Goal: Task Accomplishment & Management: Manage account settings

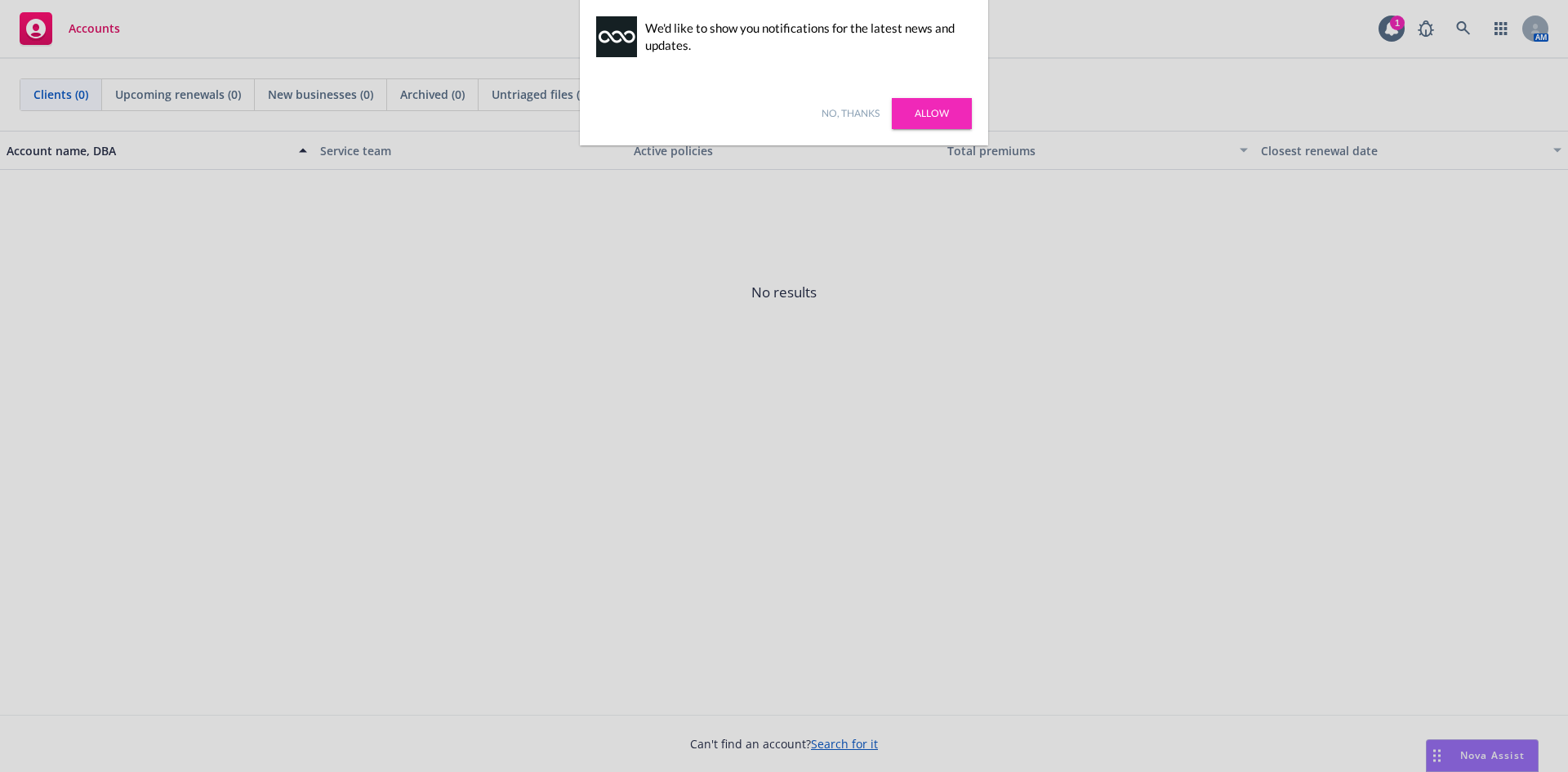
click at [841, 111] on link "No, thanks" at bounding box center [850, 113] width 58 height 15
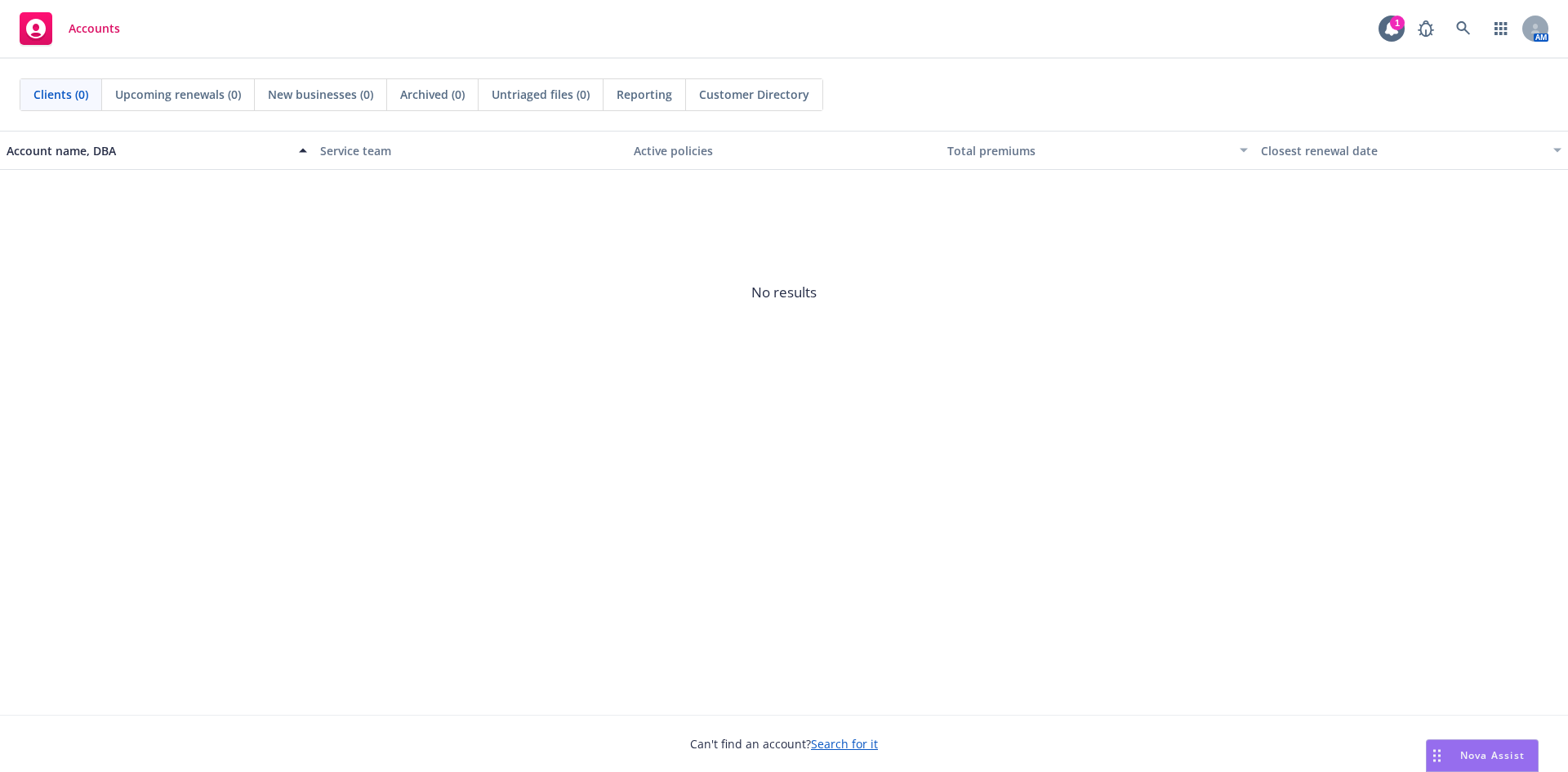
click at [66, 13] on div "Accounts" at bounding box center [70, 29] width 100 height 33
click at [86, 22] on span "Accounts" at bounding box center [94, 28] width 51 height 13
click at [68, 33] on div "Accounts" at bounding box center [70, 29] width 100 height 33
click at [63, 10] on link "Accounts" at bounding box center [70, 29] width 113 height 46
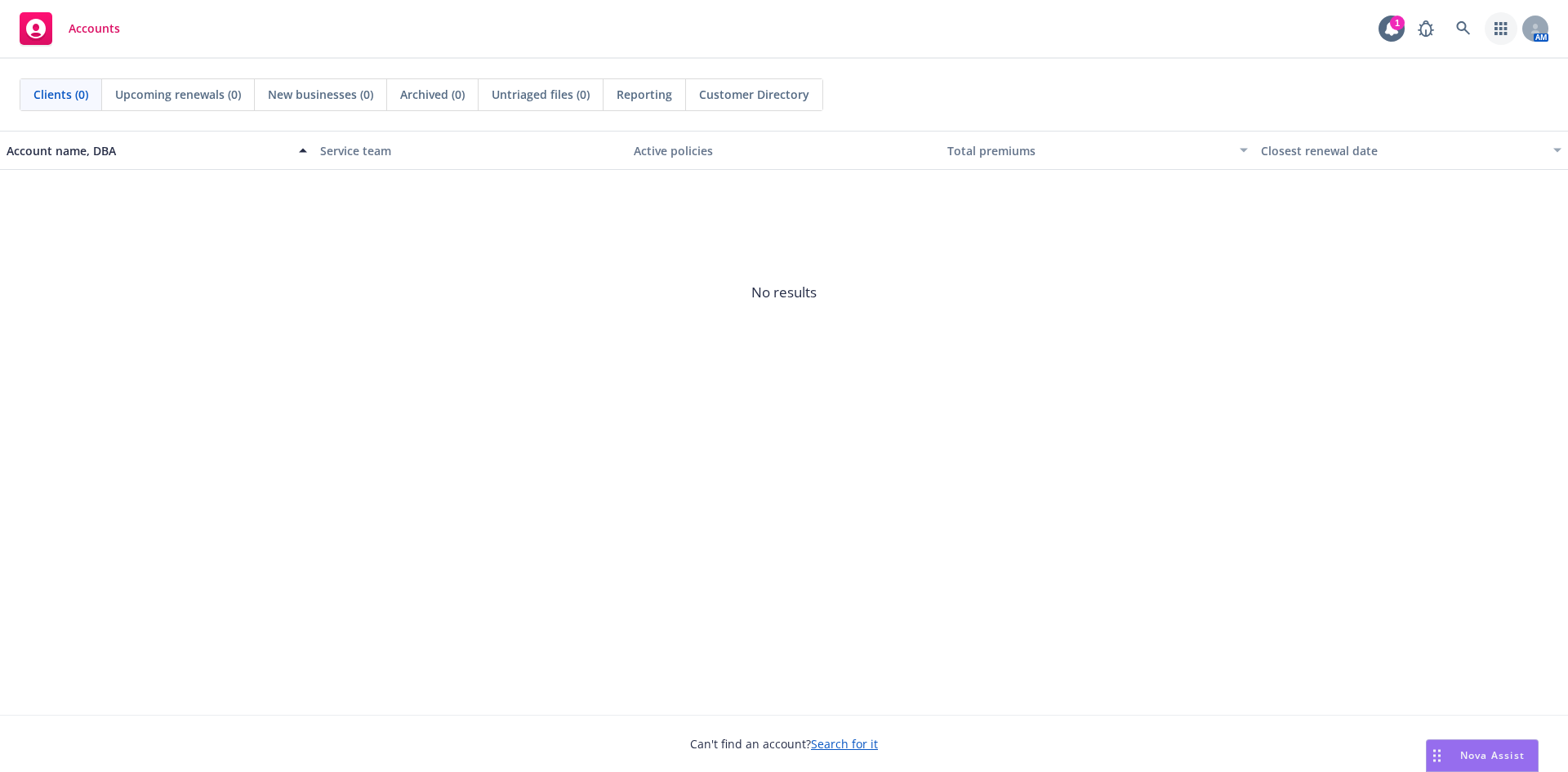
click at [1504, 31] on icon "button" at bounding box center [1500, 28] width 13 height 13
click at [1537, 31] on icon at bounding box center [1535, 32] width 9 height 3
click at [1389, 27] on icon at bounding box center [1390, 28] width 13 height 15
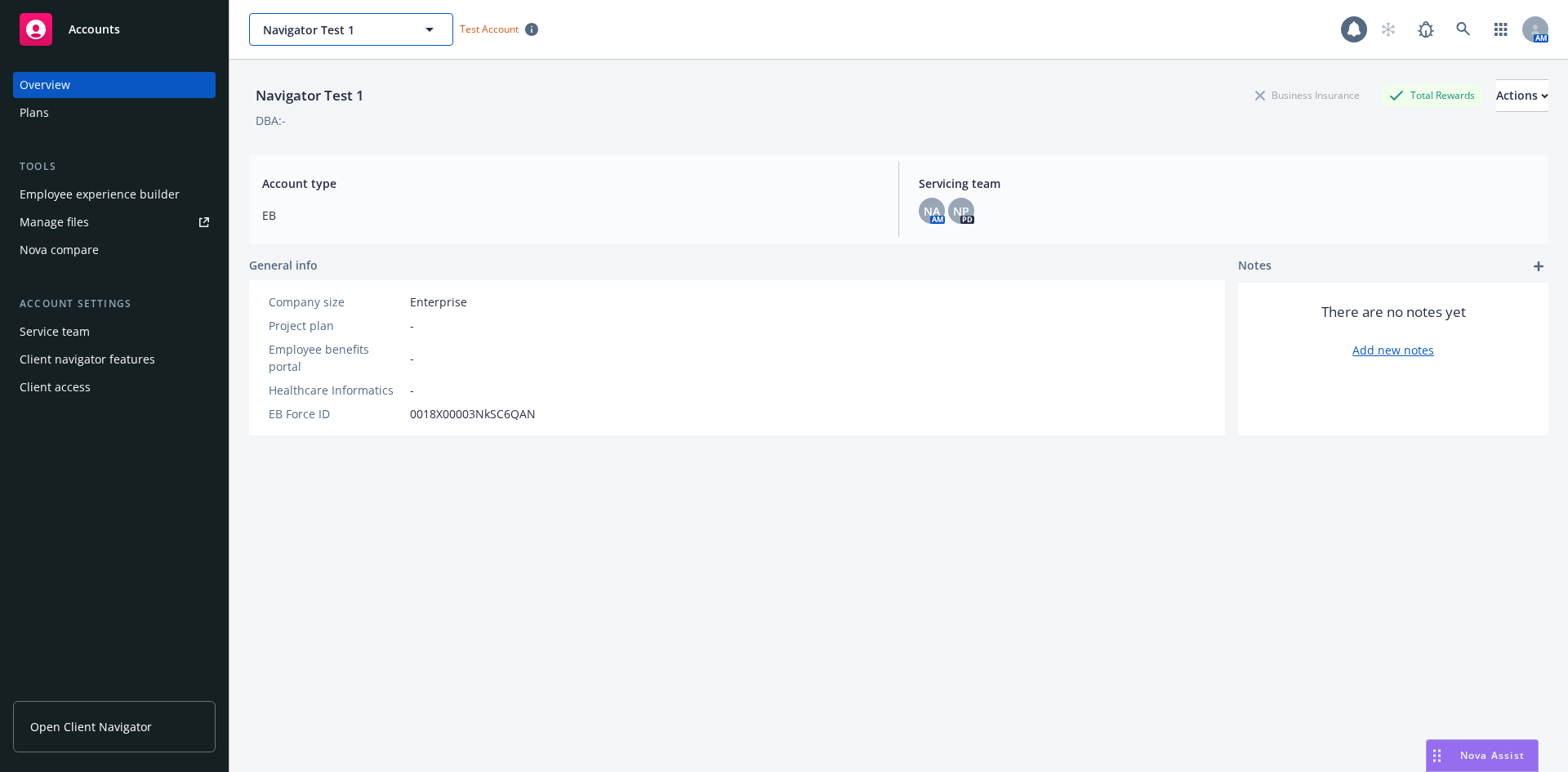
click at [349, 29] on span "Navigator Test 1" at bounding box center [333, 30] width 141 height 17
click at [559, 125] on div "DBA: -" at bounding box center [898, 121] width 1299 height 17
click at [99, 212] on link "Manage files" at bounding box center [114, 222] width 203 height 26
click at [1496, 91] on div "Actions" at bounding box center [1522, 96] width 52 height 31
click at [562, 159] on div "Account type EB Servicing team NA AM NP PD" at bounding box center [898, 198] width 1299 height 88
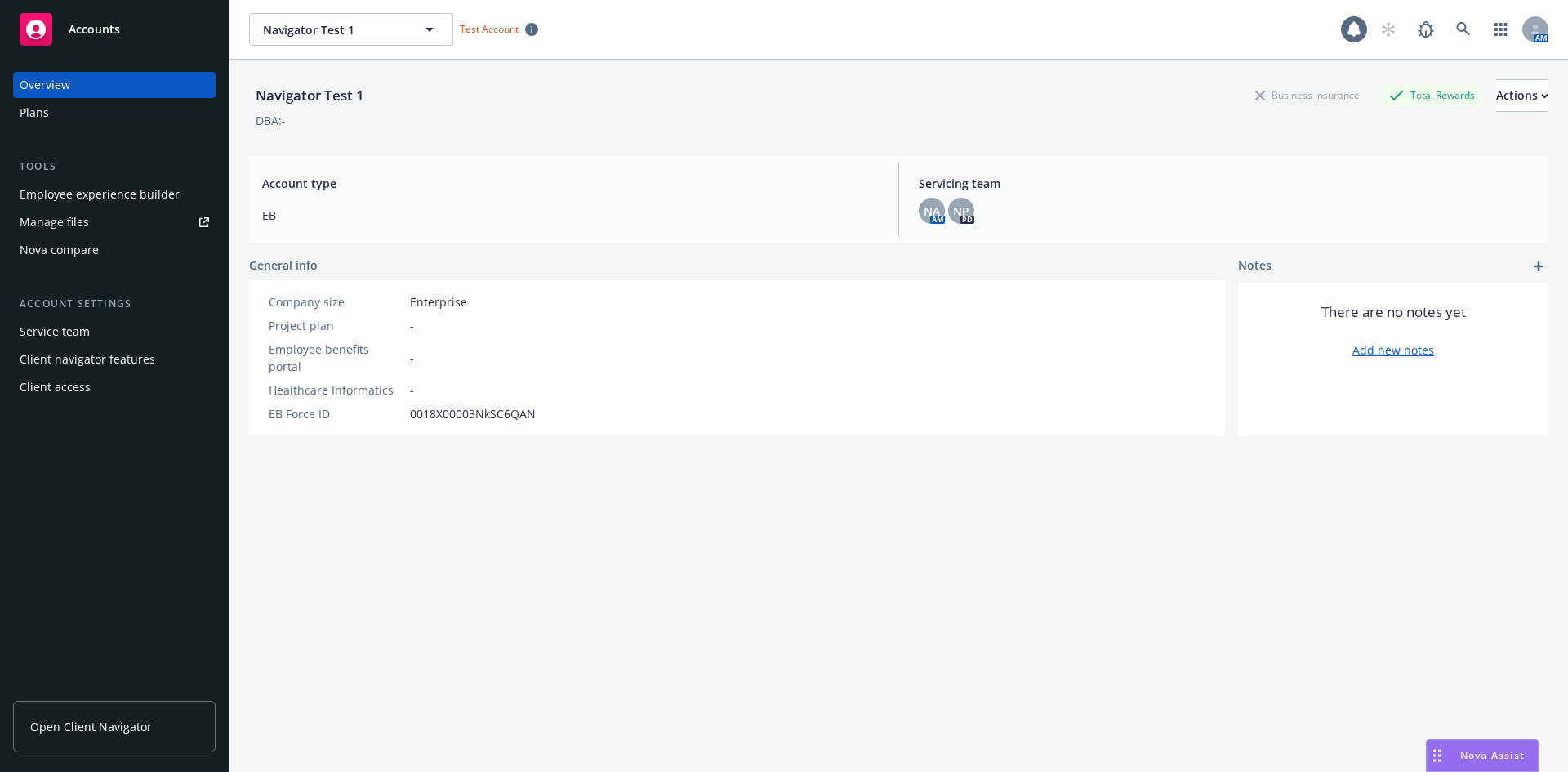
click at [348, 89] on div "Navigator Test 1" at bounding box center [310, 96] width 122 height 21
click at [408, 38] on button "Navigator Test 1" at bounding box center [351, 30] width 204 height 33
click at [554, 188] on span "Account type" at bounding box center [570, 184] width 616 height 17
click at [508, 419] on div "Navigator Test 1 Business Insurance Total Rewards Actions DBA: - Account type E…" at bounding box center [898, 435] width 1299 height 752
click at [397, 29] on span "Navigator Test 1" at bounding box center [333, 30] width 141 height 17
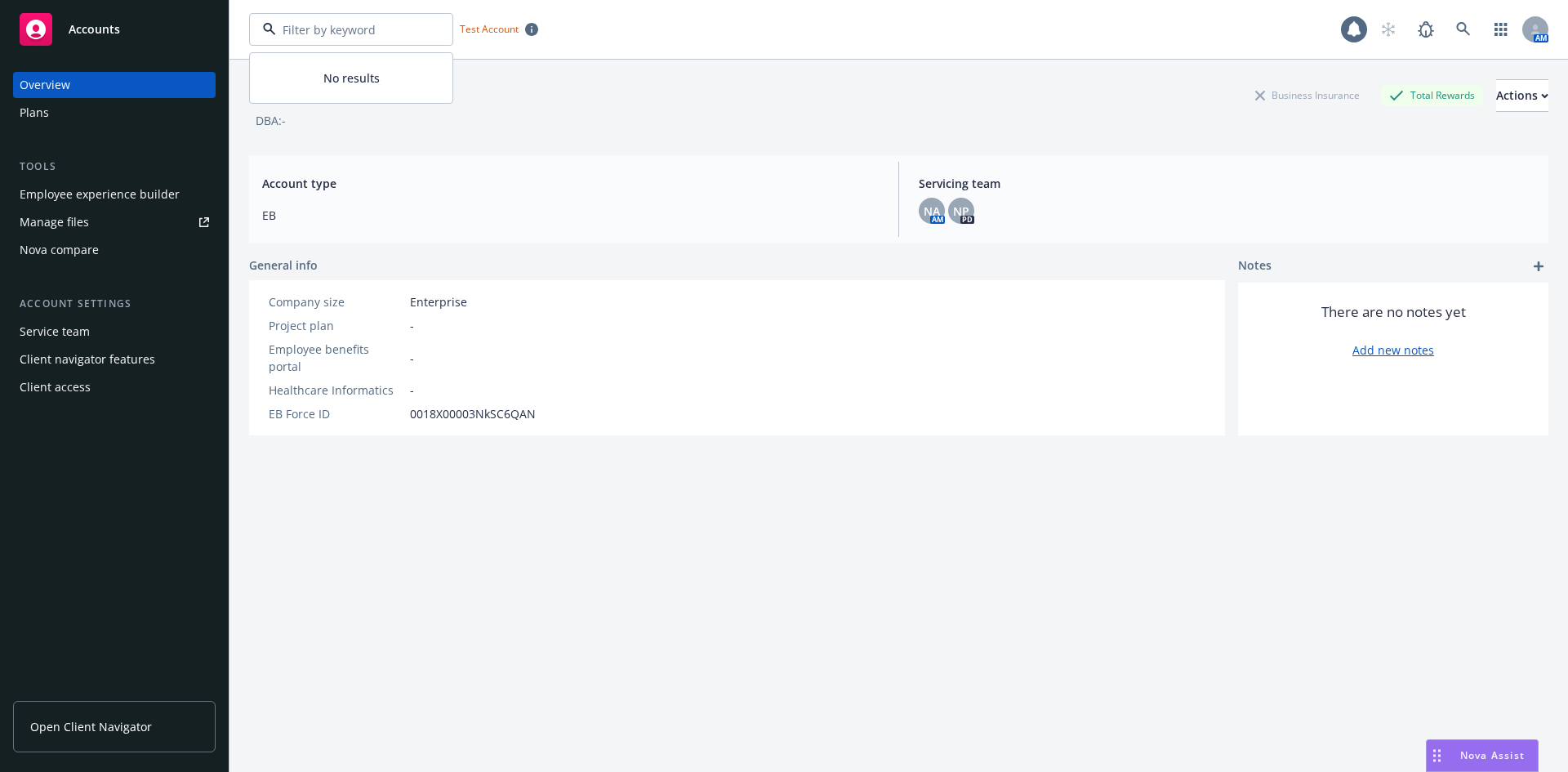
click at [620, 177] on span "Account type" at bounding box center [570, 184] width 616 height 17
click at [124, 108] on div "Plans" at bounding box center [115, 112] width 190 height 26
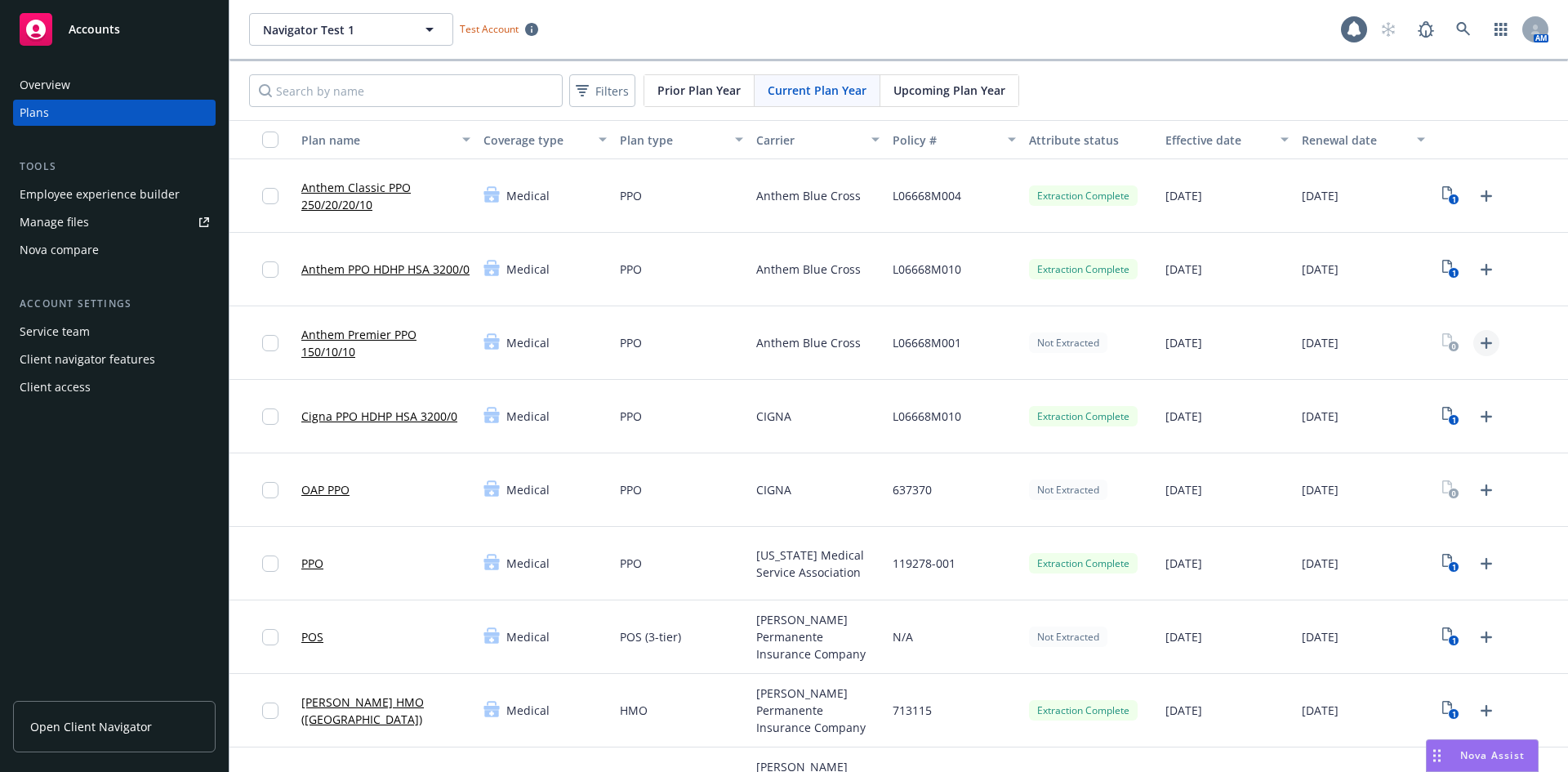
click at [1479, 341] on icon "Upload Plan Documents" at bounding box center [1485, 343] width 20 height 20
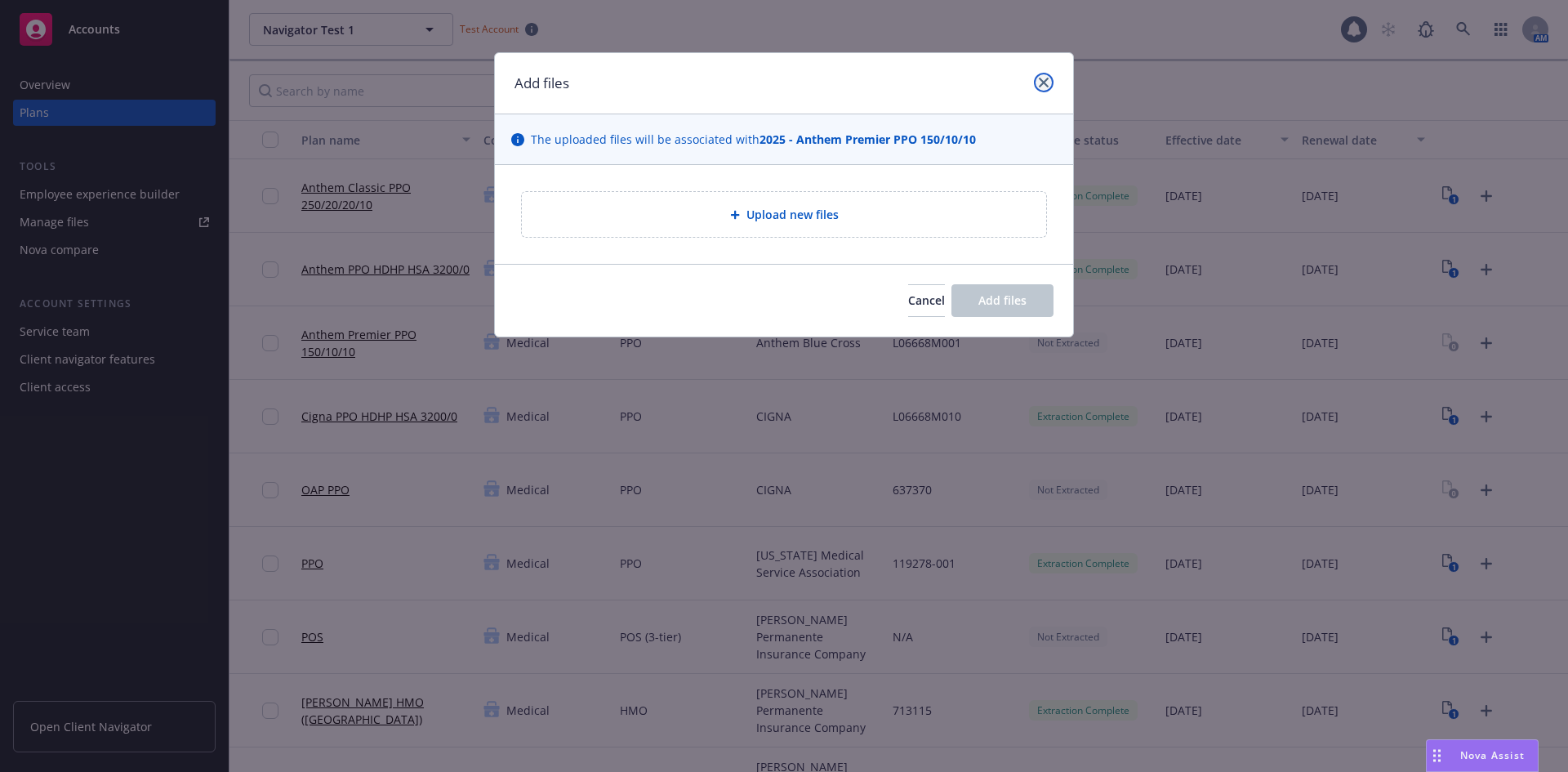
click at [1041, 78] on icon "close" at bounding box center [1043, 82] width 10 height 10
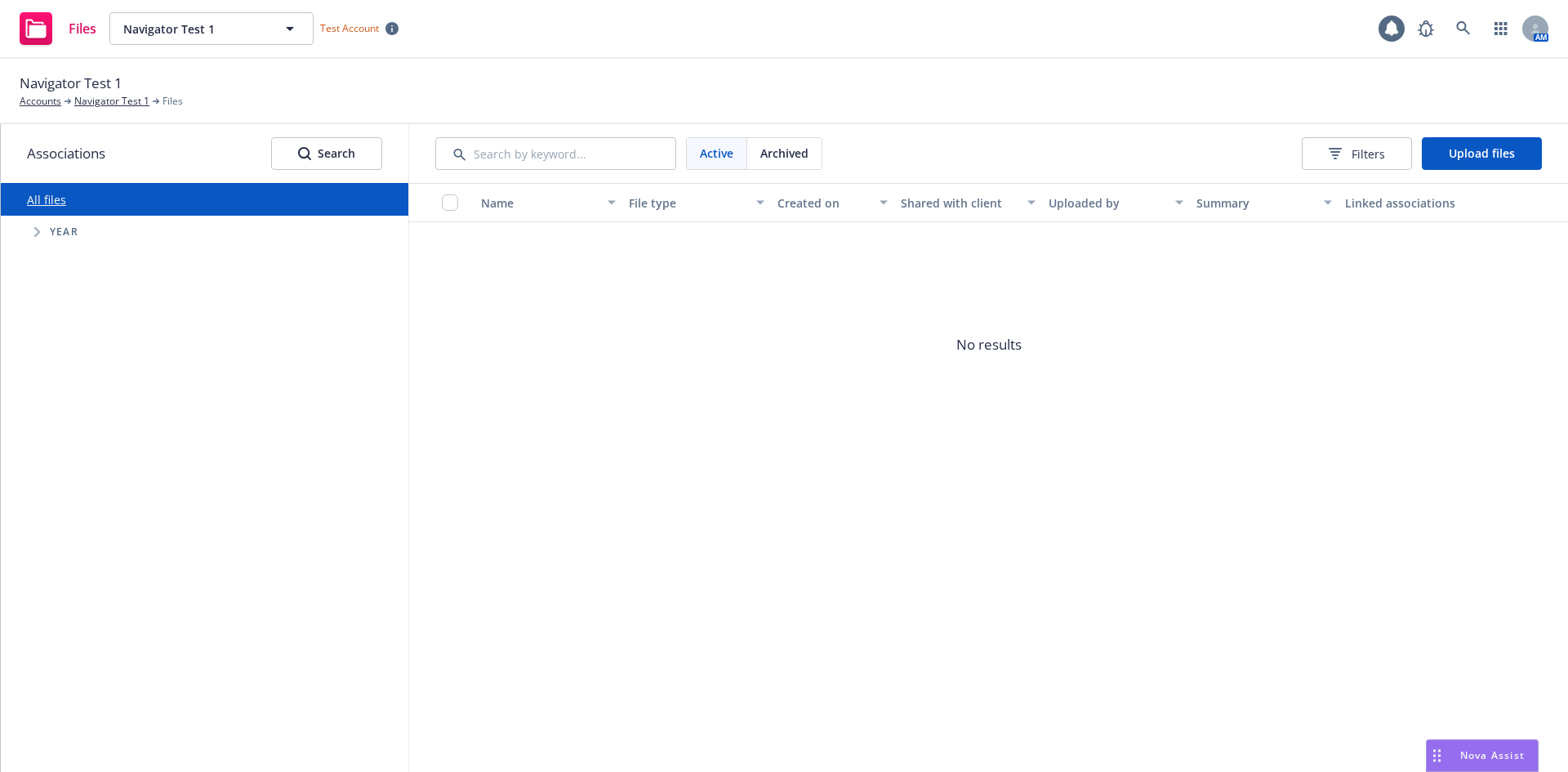
click at [29, 226] on span "Tree Example" at bounding box center [37, 232] width 26 height 26
click at [52, 496] on span "Tree Example" at bounding box center [57, 493] width 26 height 26
click at [57, 454] on icon "Tree Example" at bounding box center [58, 455] width 7 height 10
